Goal: Find specific page/section: Find specific page/section

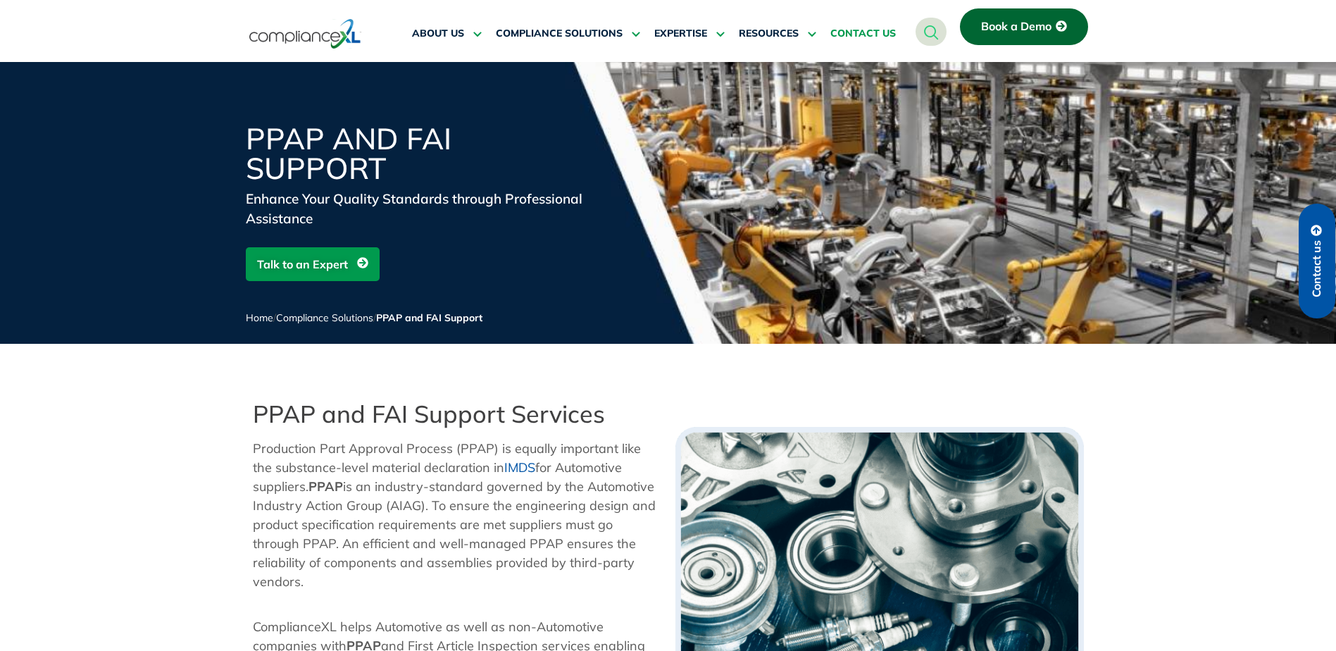
click at [856, 33] on span "CONTACT US" at bounding box center [864, 33] width 66 height 13
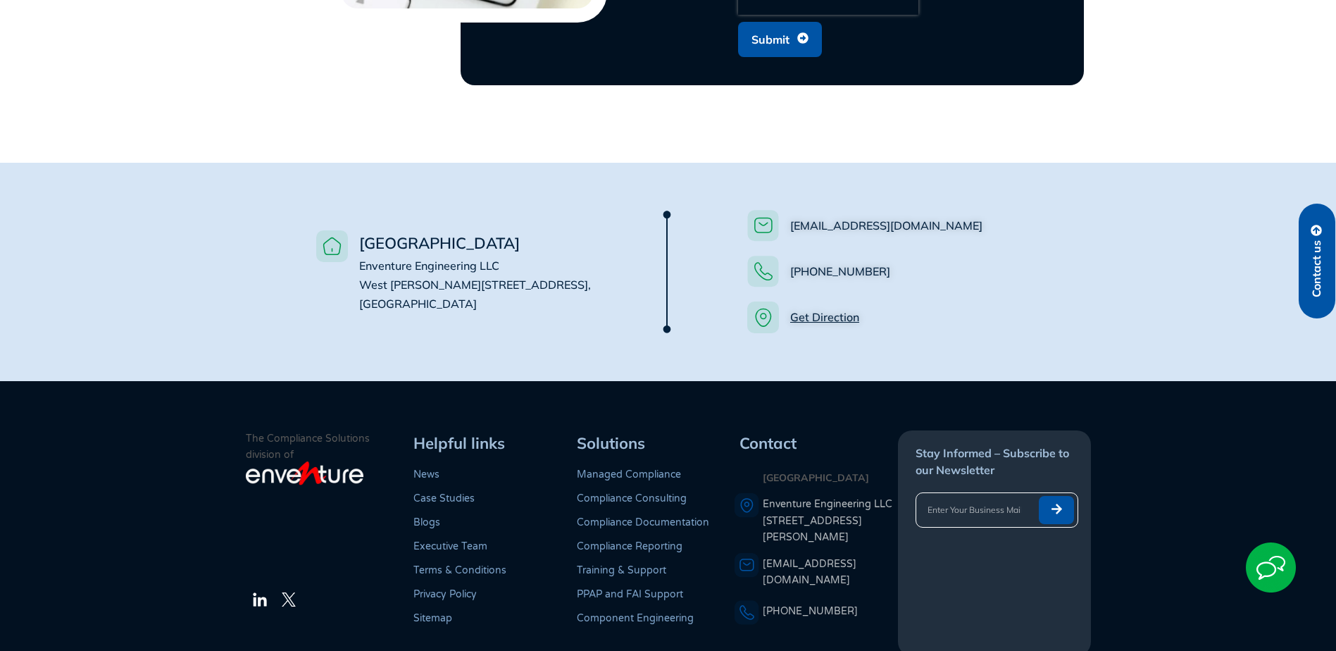
scroll to position [1020, 0]
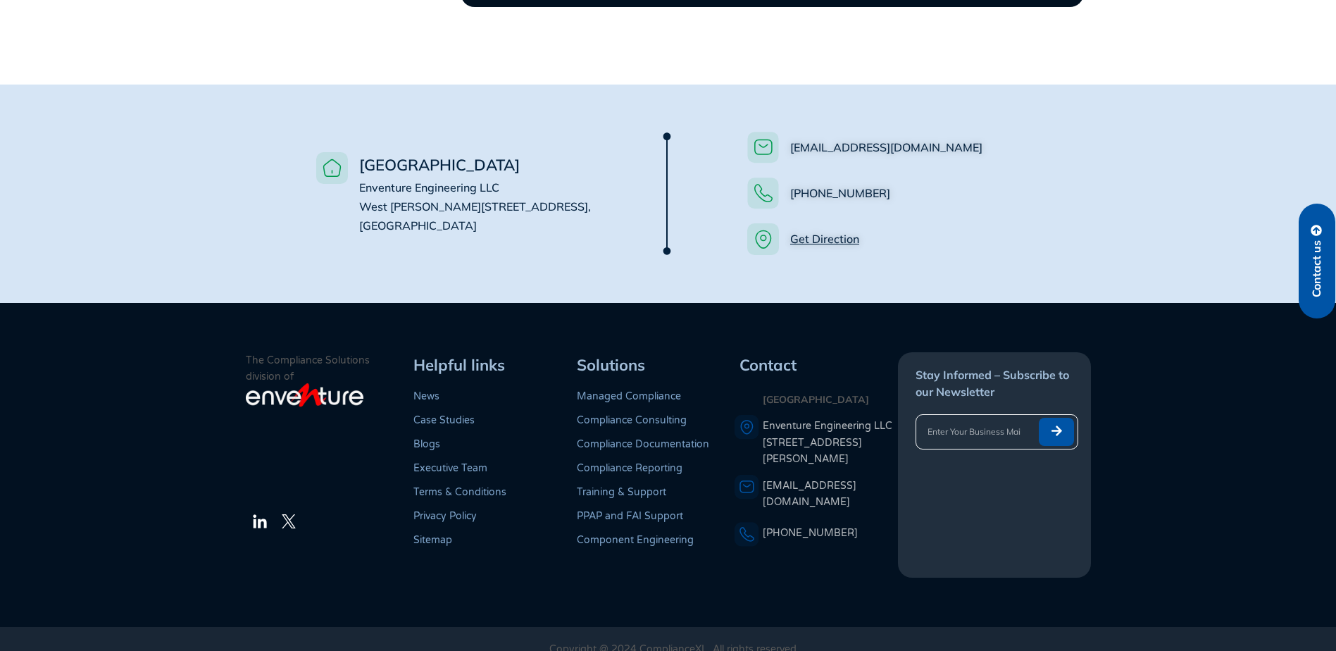
click at [438, 462] on link "Executive Team" at bounding box center [451, 468] width 74 height 12
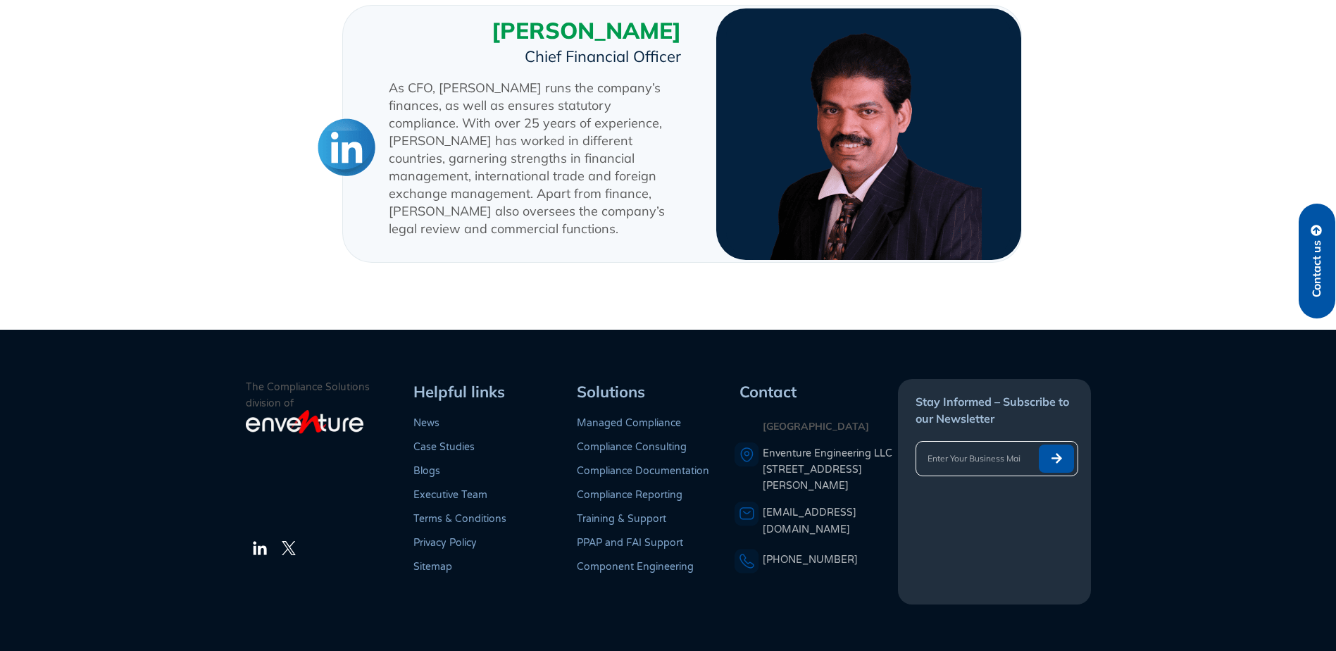
scroll to position [1747, 0]
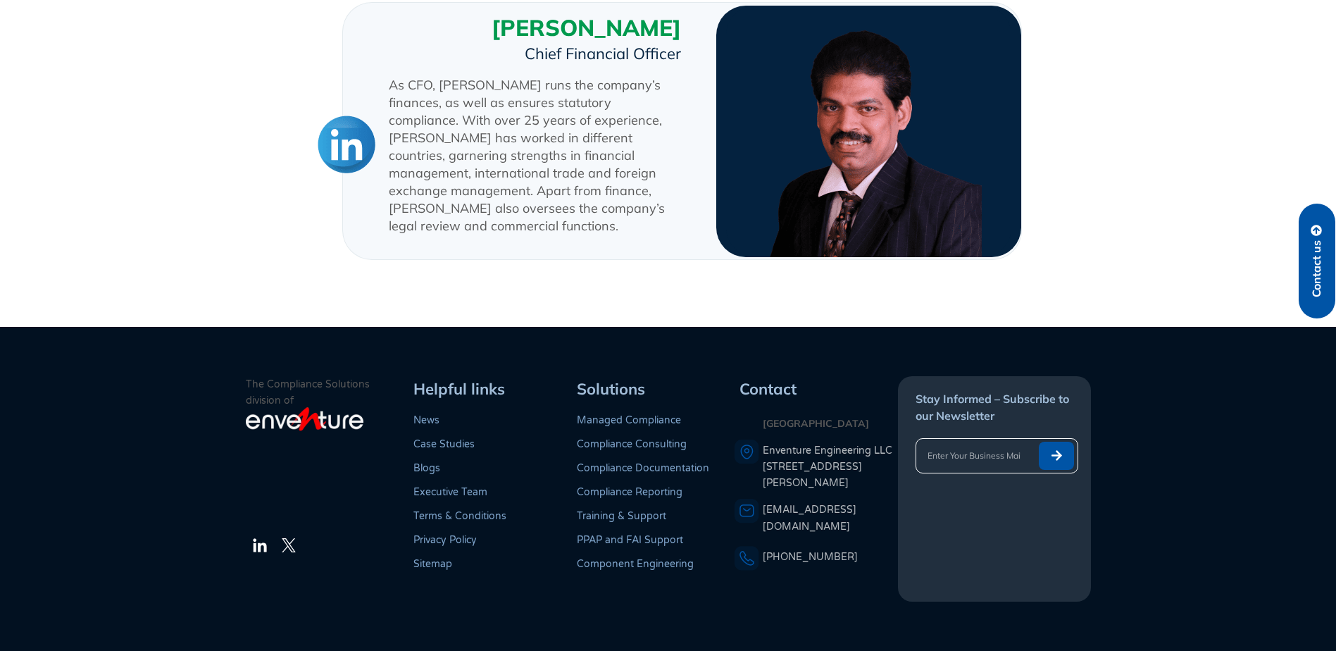
click at [607, 534] on link "PPAP and FAI Support" at bounding box center [630, 540] width 106 height 12
